Goal: Task Accomplishment & Management: Complete application form

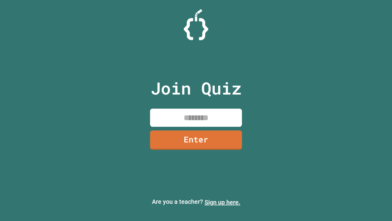
click at [222, 202] on link "Sign up here." at bounding box center [223, 201] width 36 height 7
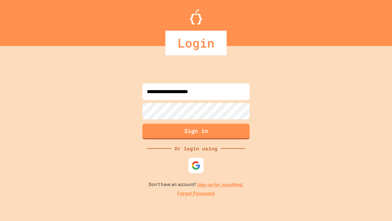
type input "**********"
